Goal: Find specific page/section: Find specific page/section

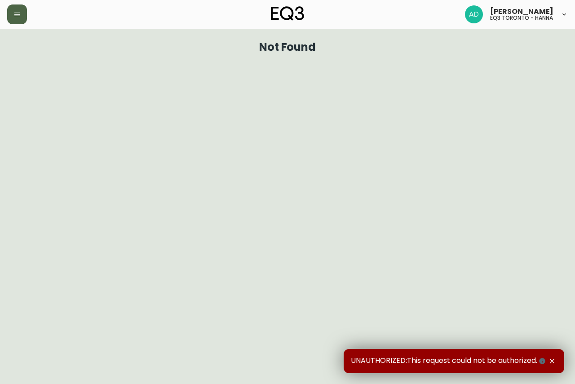
click at [13, 13] on button "button" at bounding box center [17, 14] width 20 height 20
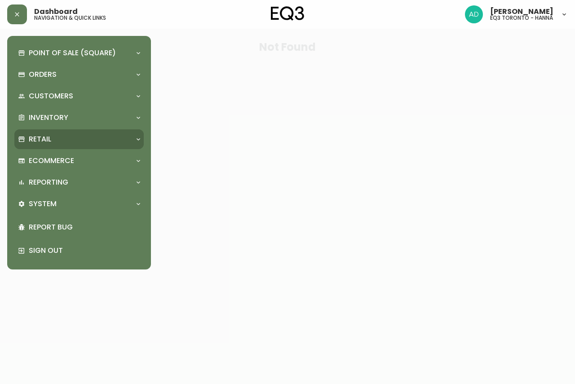
click at [72, 144] on div "Retail" at bounding box center [74, 139] width 113 height 10
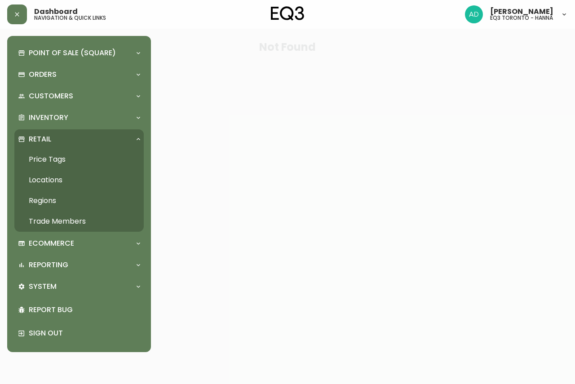
click at [62, 218] on link "Trade Members" at bounding box center [78, 221] width 129 height 21
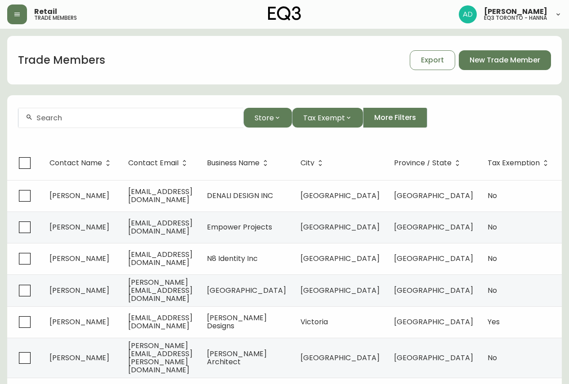
click at [116, 122] on div at bounding box center [130, 118] width 225 height 20
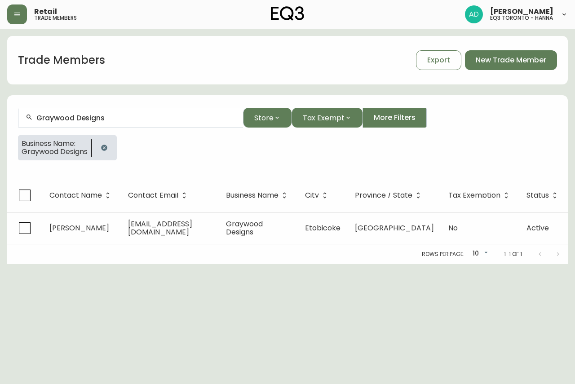
type input "Graywood Designs"
click at [394, 264] on html "Retail trade members [PERSON_NAME] eq3 toronto - [PERSON_NAME] Trade Members Ex…" at bounding box center [287, 132] width 575 height 264
